Goal: Information Seeking & Learning: Learn about a topic

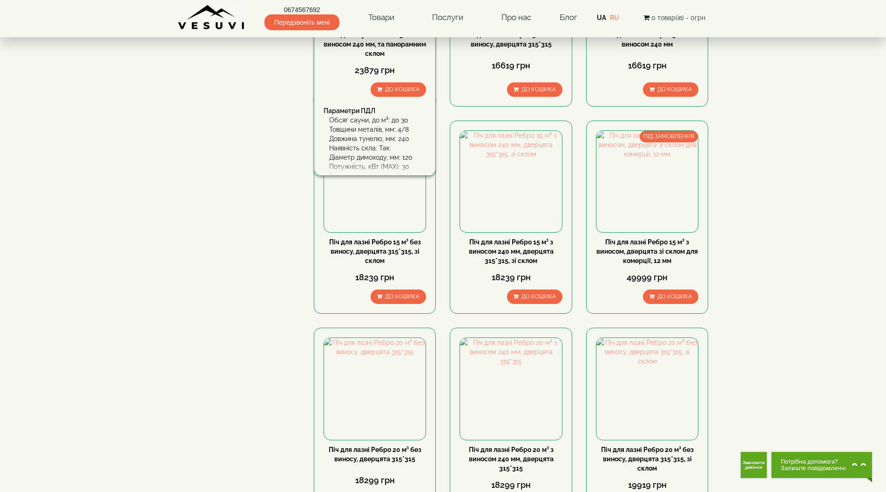
drag, startPoint x: 374, startPoint y: 192, endPoint x: 354, endPoint y: 194, distance: 19.6
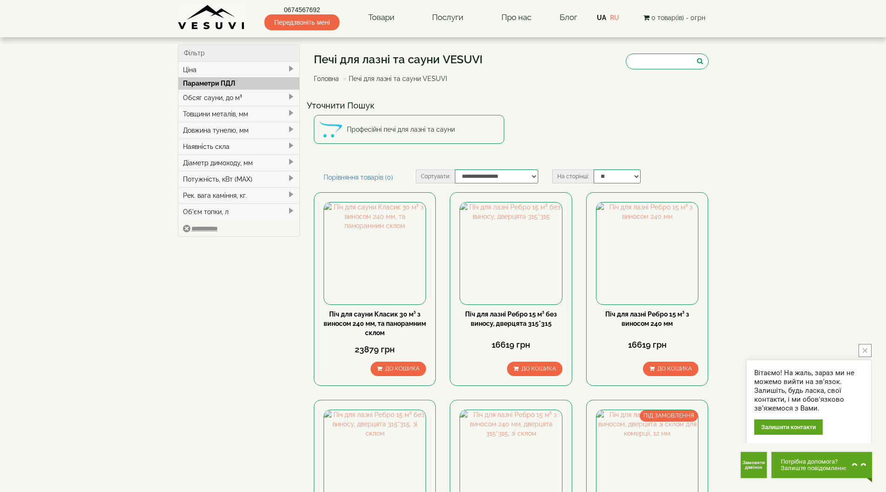
click at [287, 96] on span at bounding box center [290, 96] width 7 height 7
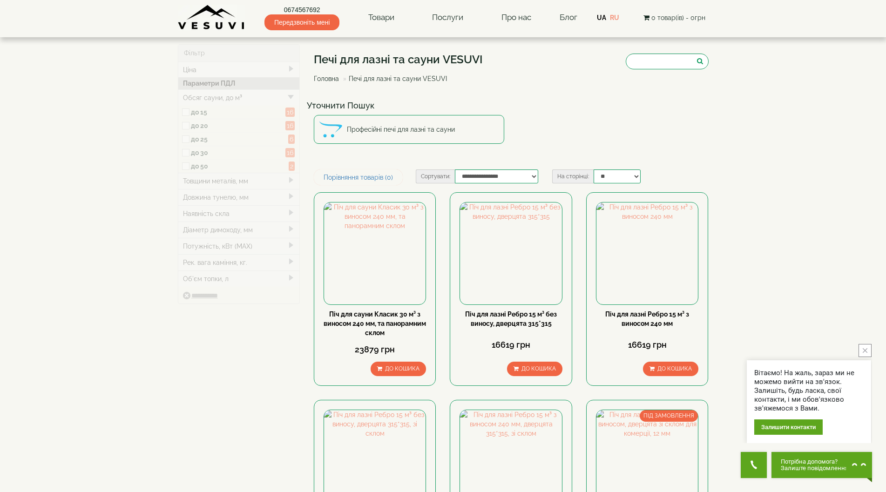
type input "*****"
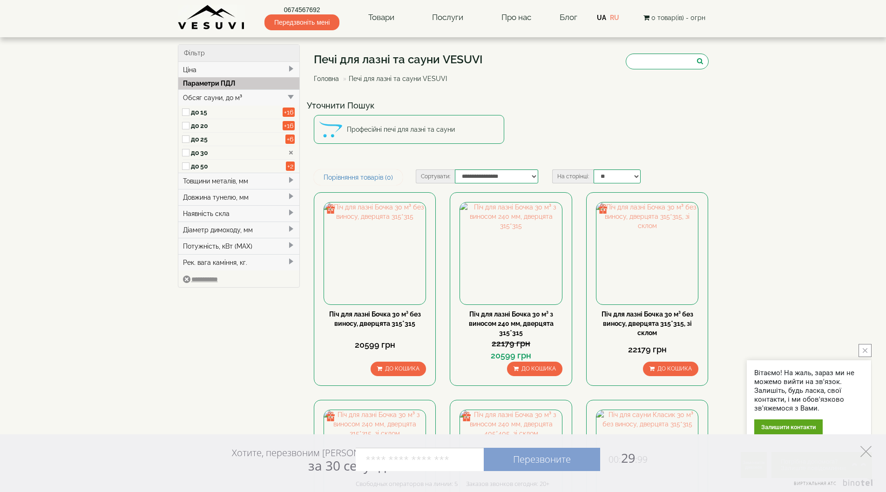
click at [865, 450] on icon at bounding box center [865, 451] width 11 height 11
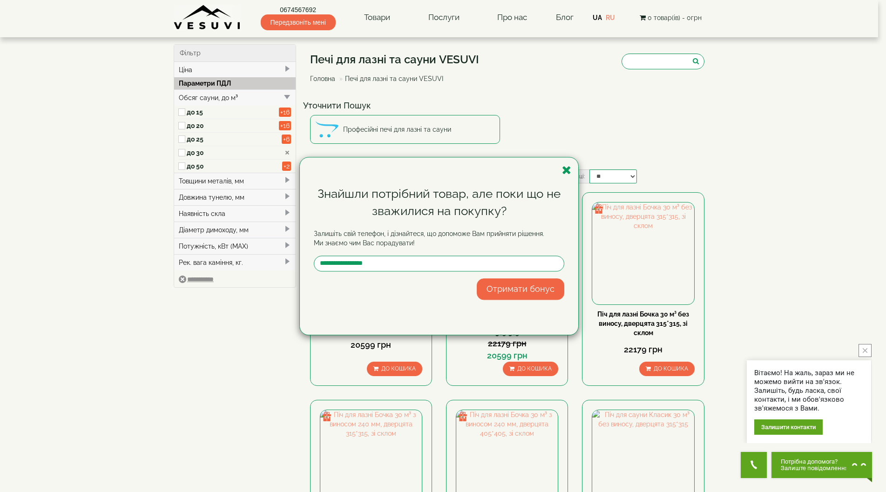
click at [564, 170] on icon "button" at bounding box center [566, 170] width 9 height 12
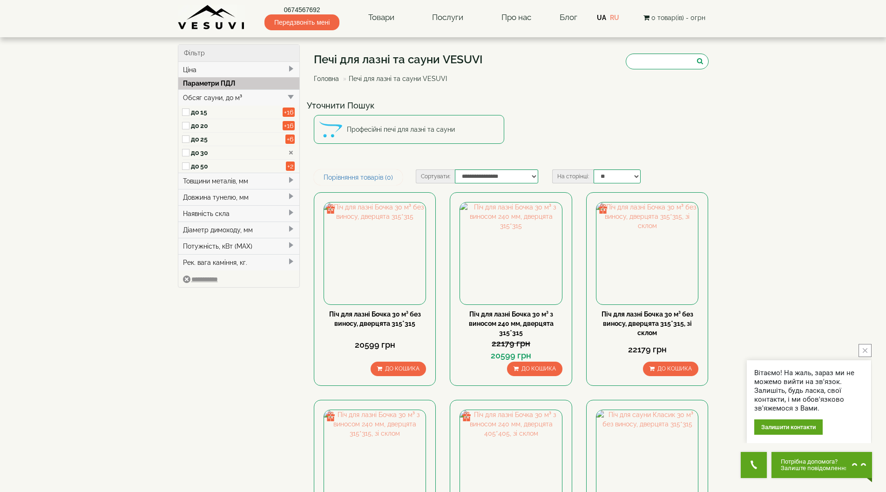
click at [867, 349] on icon "close button" at bounding box center [864, 350] width 5 height 5
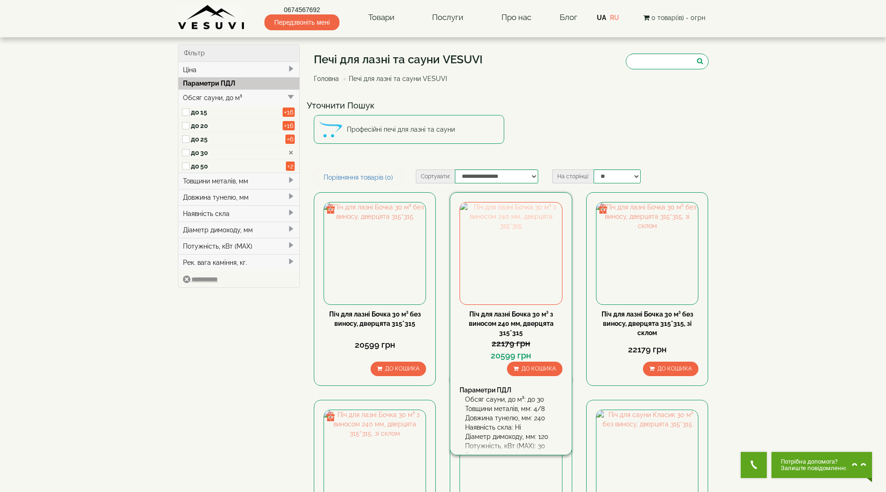
click at [535, 282] on img at bounding box center [510, 252] width 101 height 101
